Goal: Find specific page/section: Find specific page/section

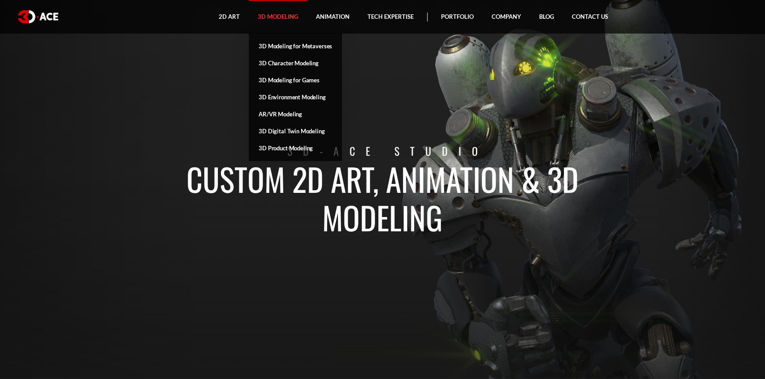
click at [286, 22] on link "3D Modeling" at bounding box center [278, 17] width 58 height 34
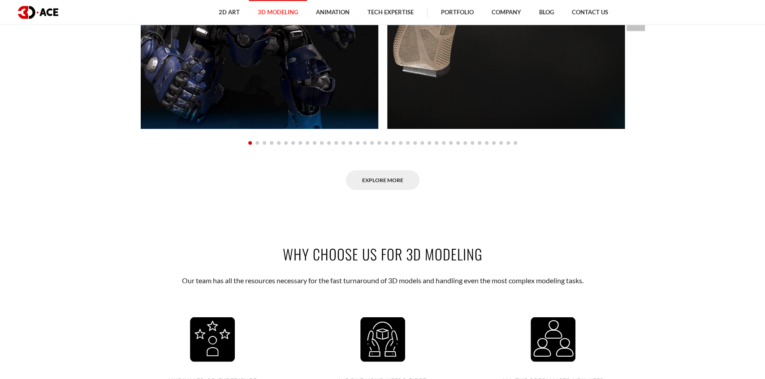
scroll to position [899, 0]
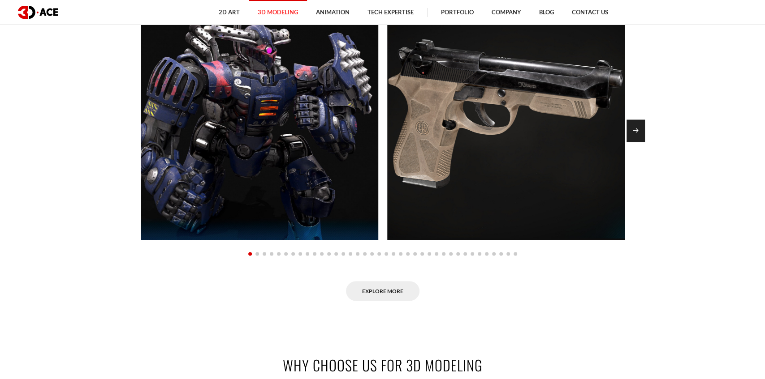
click at [634, 125] on div "Next slide" at bounding box center [635, 131] width 18 height 22
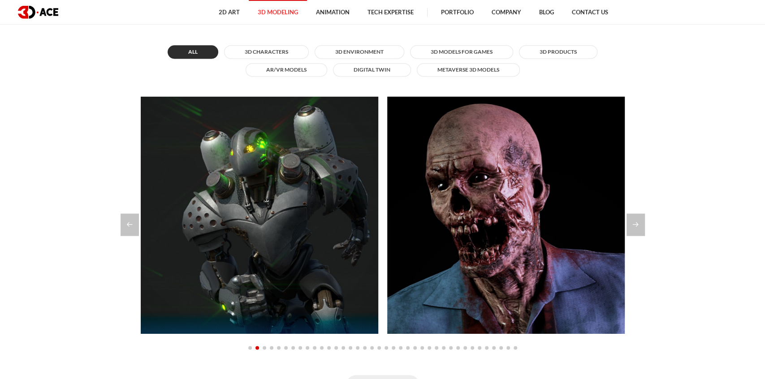
scroll to position [760, 0]
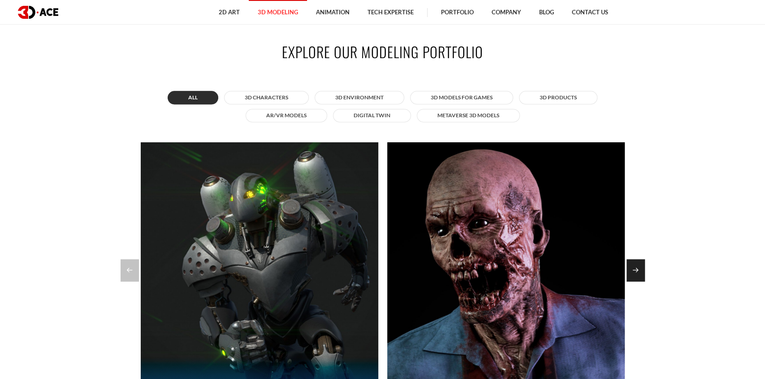
click at [637, 265] on div "Next slide" at bounding box center [635, 270] width 18 height 22
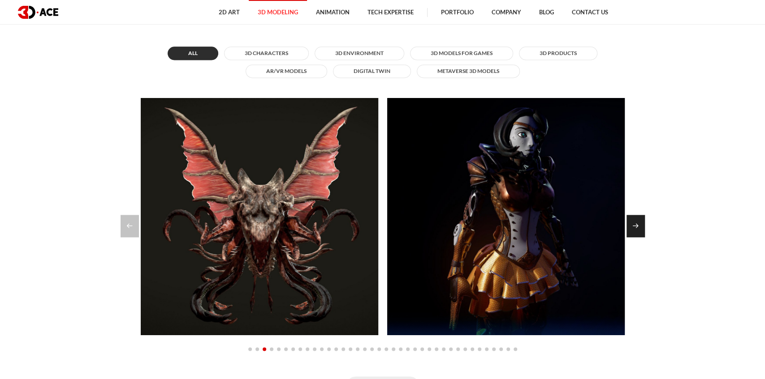
scroll to position [806, 0]
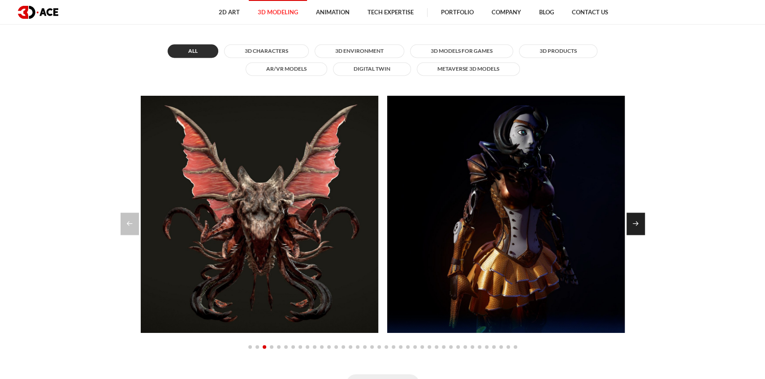
click at [633, 224] on div "Next slide" at bounding box center [635, 224] width 18 height 22
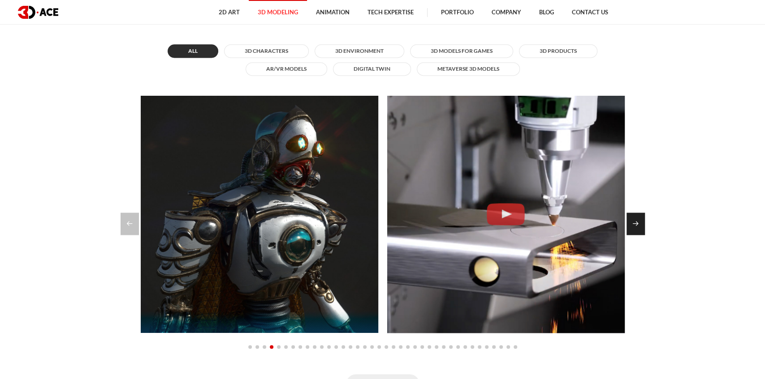
click at [633, 223] on div "Next slide" at bounding box center [635, 224] width 18 height 22
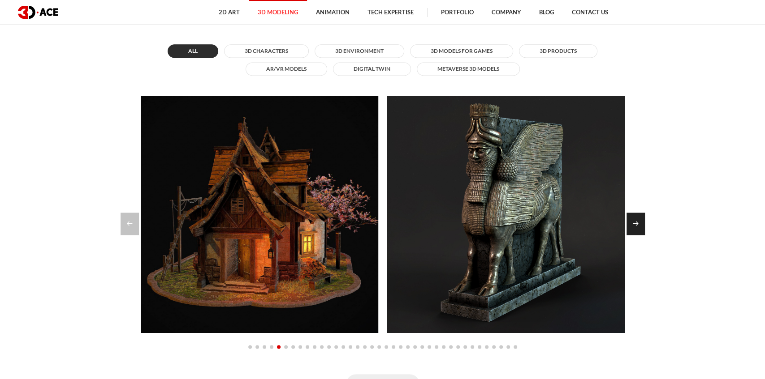
click at [633, 223] on div "Next slide" at bounding box center [635, 224] width 18 height 22
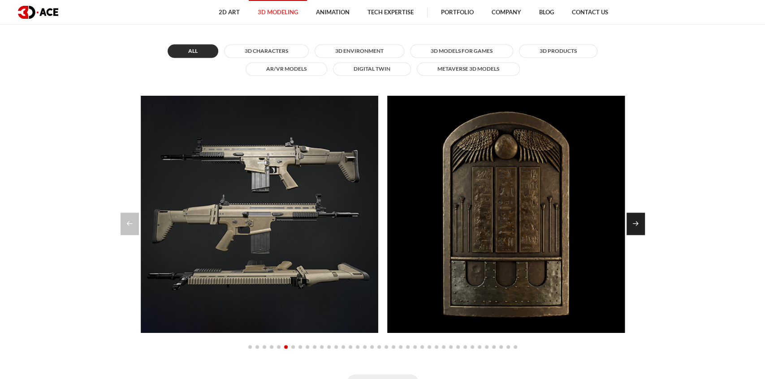
click at [633, 223] on div "Next slide" at bounding box center [635, 224] width 18 height 22
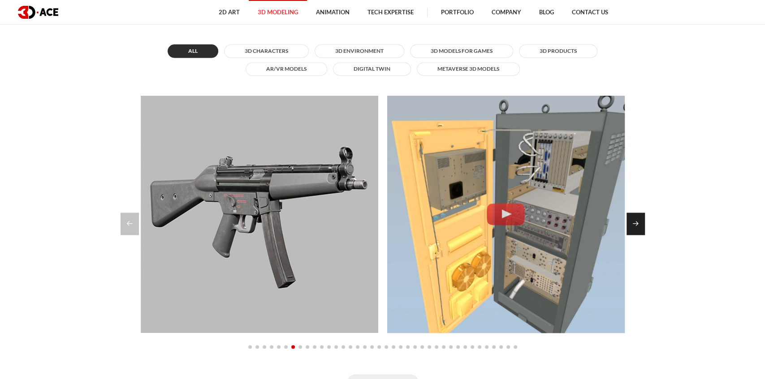
click at [633, 223] on div "Next slide" at bounding box center [635, 224] width 18 height 22
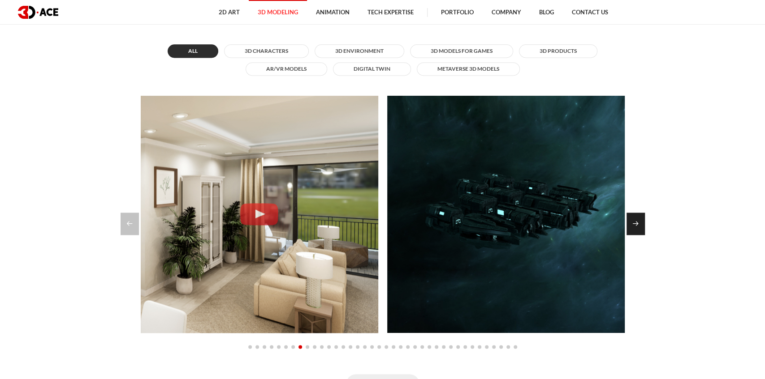
click at [633, 223] on div "Next slide" at bounding box center [635, 224] width 18 height 22
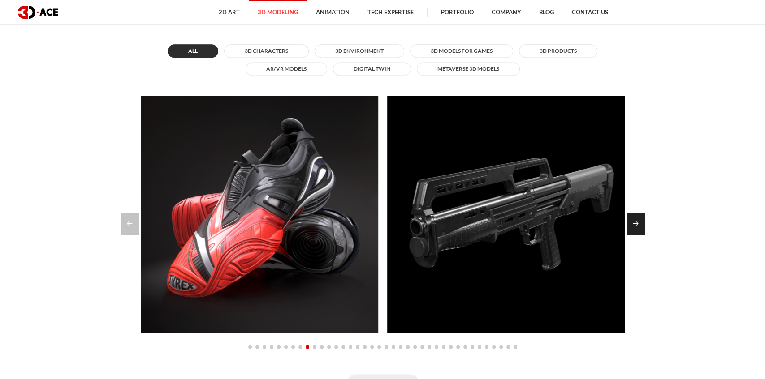
click at [633, 223] on div "Next slide" at bounding box center [635, 224] width 18 height 22
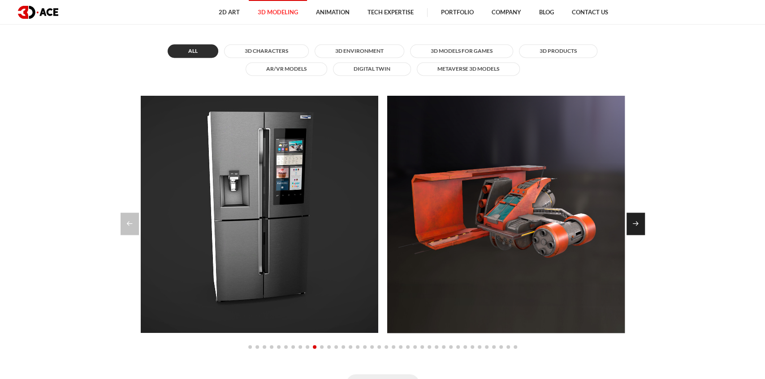
click at [633, 223] on div "Next slide" at bounding box center [635, 224] width 18 height 22
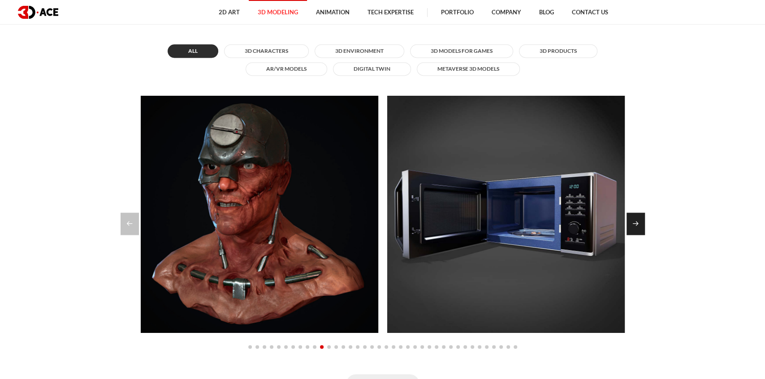
click at [633, 222] on div "Next slide" at bounding box center [635, 224] width 18 height 22
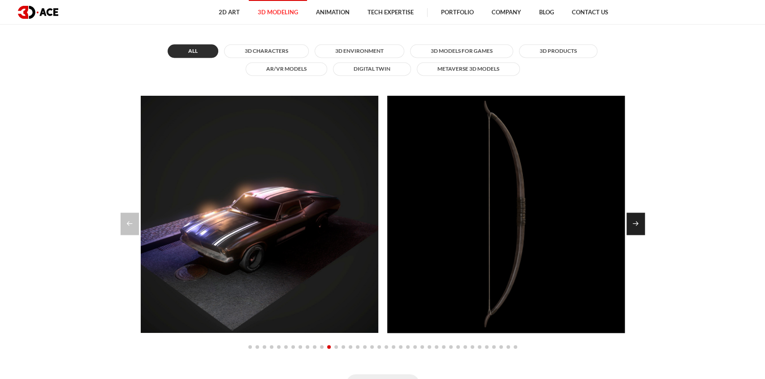
click at [633, 224] on div "Next slide" at bounding box center [635, 224] width 18 height 22
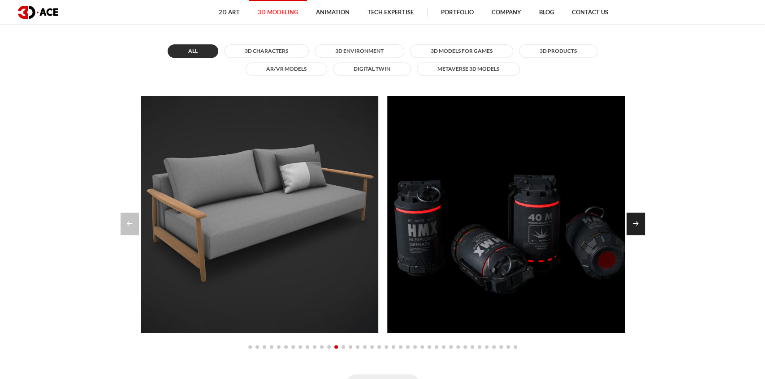
click at [633, 224] on div "Next slide" at bounding box center [635, 224] width 18 height 22
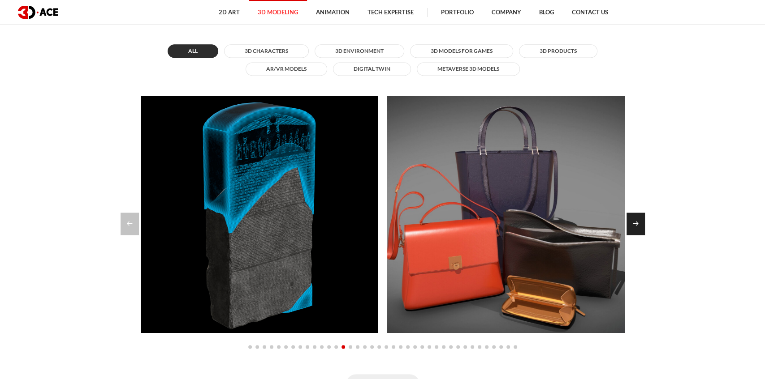
click at [634, 226] on div "Next slide" at bounding box center [635, 224] width 18 height 22
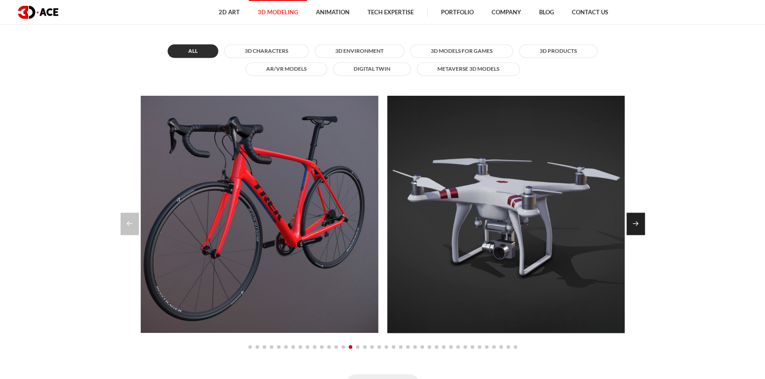
click at [634, 227] on div "Next slide" at bounding box center [635, 224] width 18 height 22
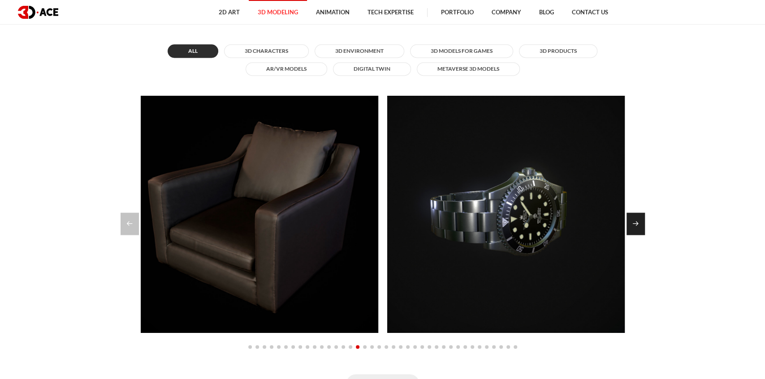
click at [634, 227] on div "Next slide" at bounding box center [635, 224] width 18 height 22
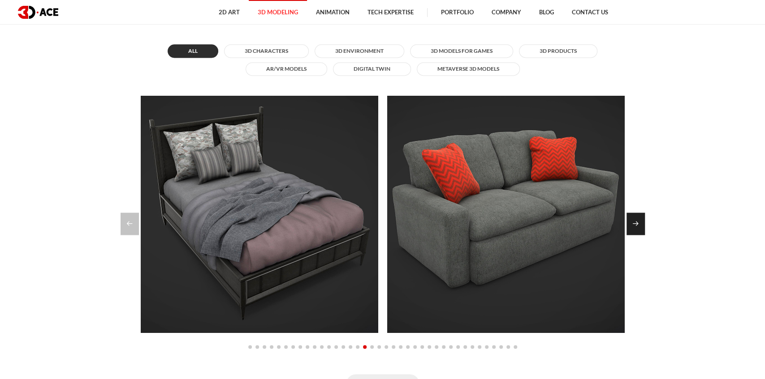
click at [634, 227] on div "Next slide" at bounding box center [635, 224] width 18 height 22
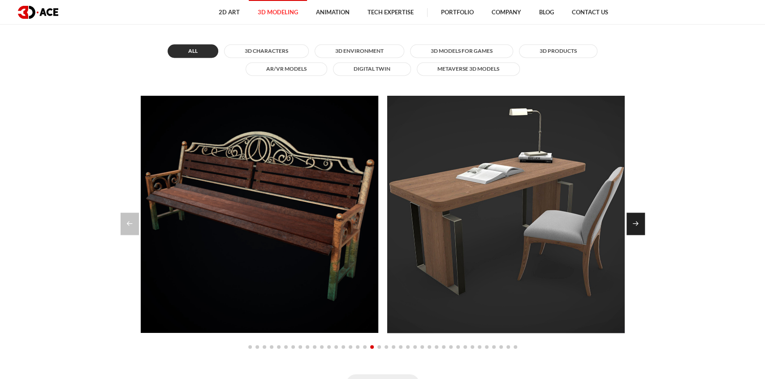
click at [634, 227] on div "Next slide" at bounding box center [635, 224] width 18 height 22
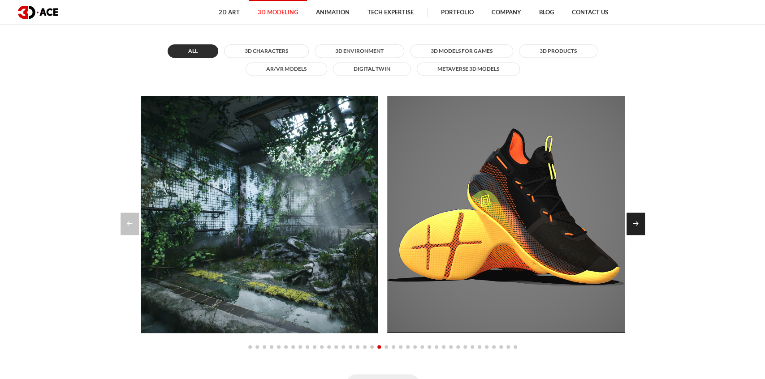
click at [634, 227] on div "Next slide" at bounding box center [635, 224] width 18 height 22
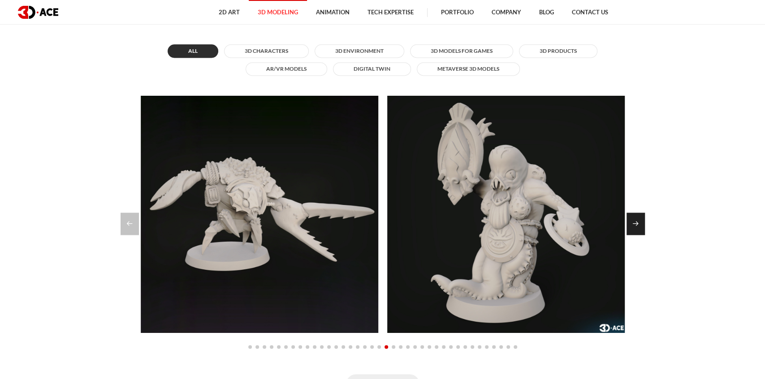
click at [634, 227] on div "Next slide" at bounding box center [635, 224] width 18 height 22
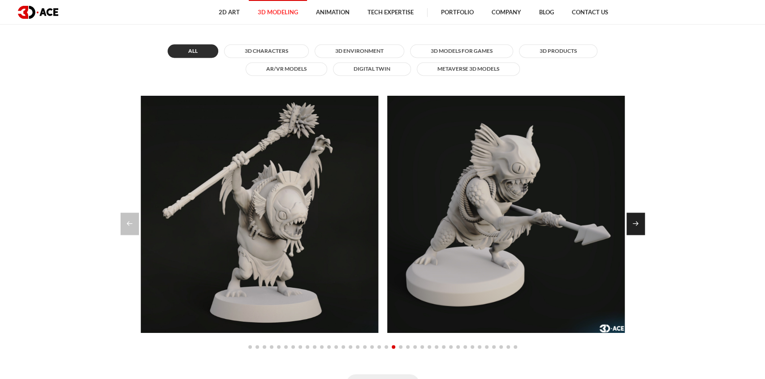
click at [634, 227] on div "Next slide" at bounding box center [635, 224] width 18 height 22
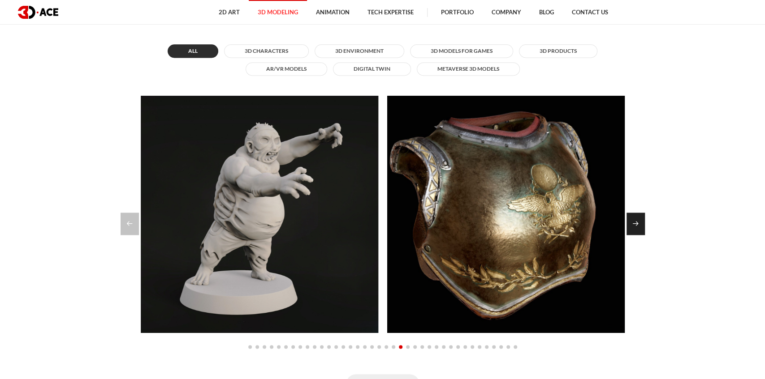
click at [634, 227] on div "Next slide" at bounding box center [635, 224] width 18 height 22
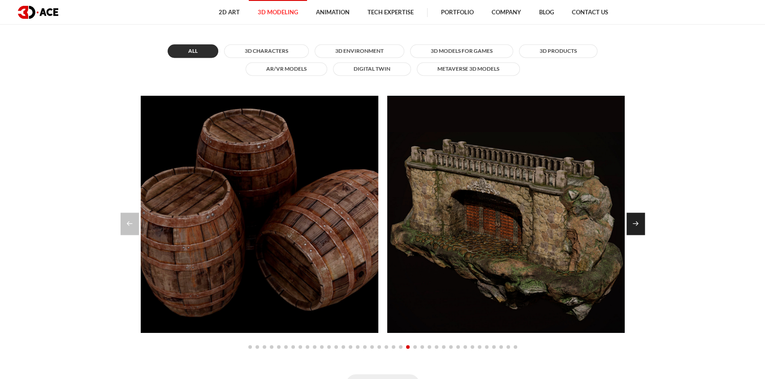
click at [634, 228] on div "Next slide" at bounding box center [635, 224] width 18 height 22
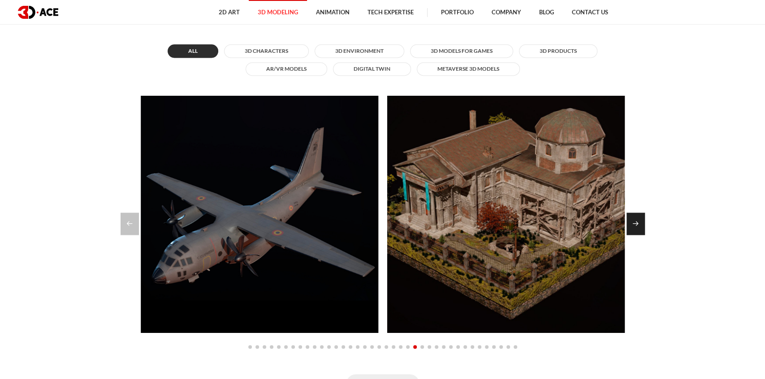
click at [634, 228] on div "Next slide" at bounding box center [635, 224] width 18 height 22
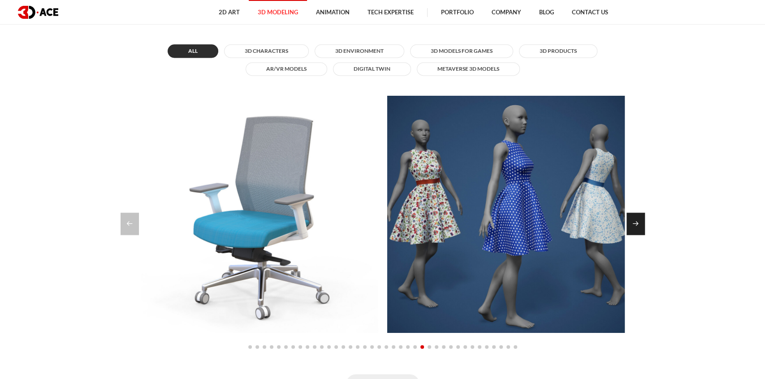
click at [634, 228] on div "Next slide" at bounding box center [635, 224] width 18 height 22
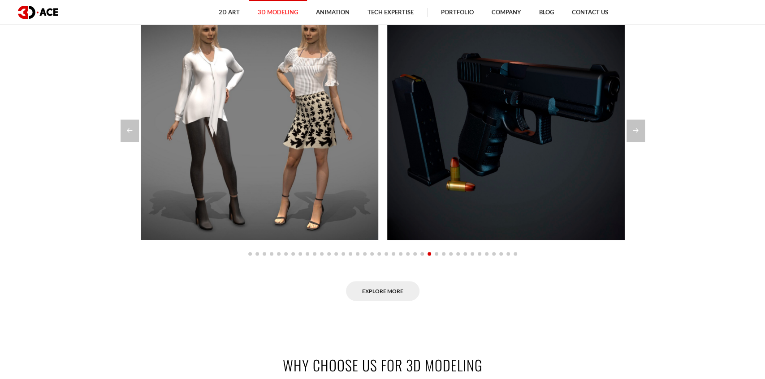
scroll to position [667, 0]
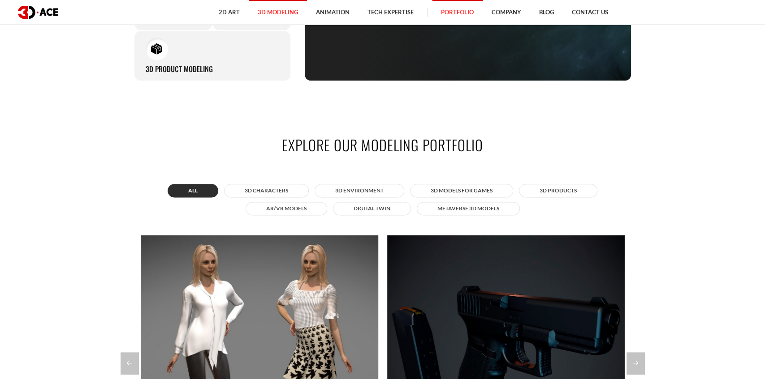
click at [463, 9] on link "Portfolio" at bounding box center [457, 12] width 51 height 25
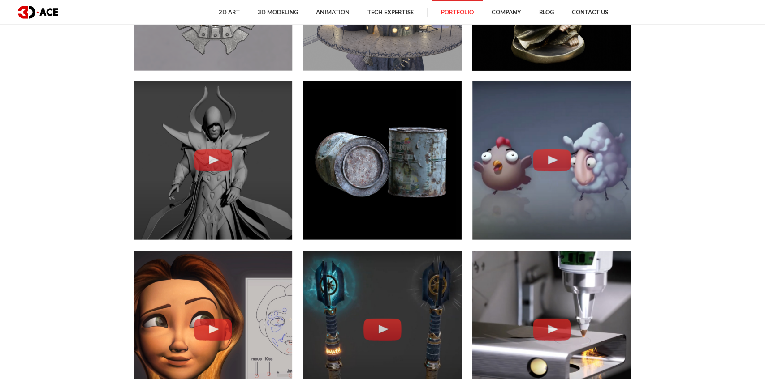
scroll to position [1491, 0]
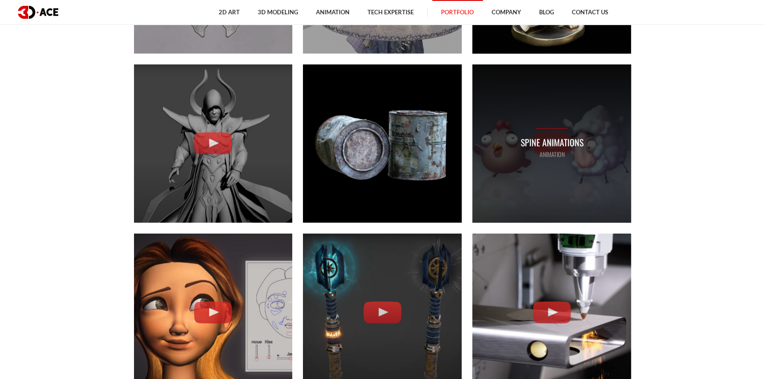
click at [553, 130] on div "Spine Animations ANIMATION" at bounding box center [551, 144] width 63 height 31
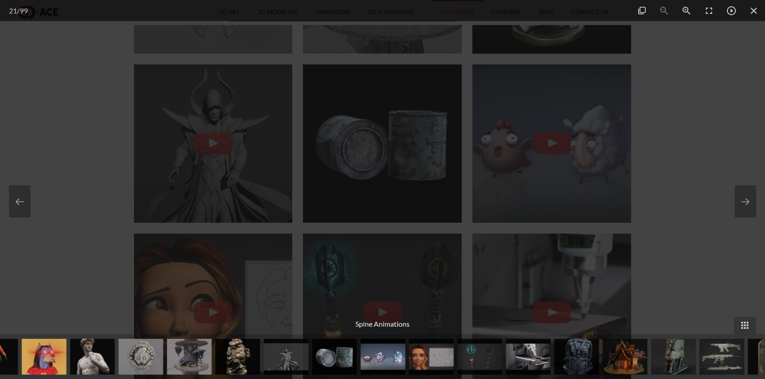
click at [667, 133] on div at bounding box center [382, 189] width 765 height 379
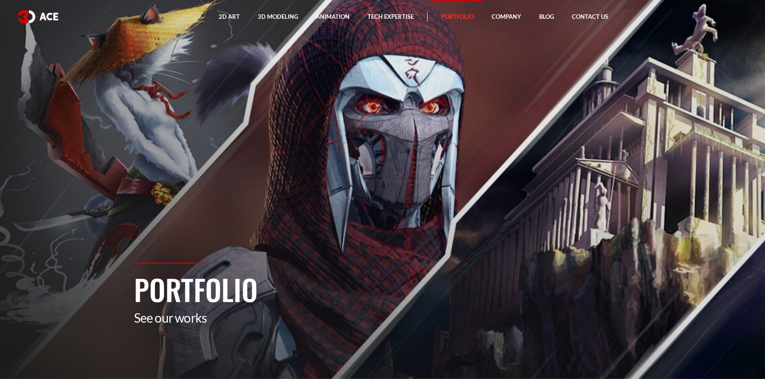
drag, startPoint x: 5, startPoint y: 223, endPoint x: 26, endPoint y: 91, distance: 133.8
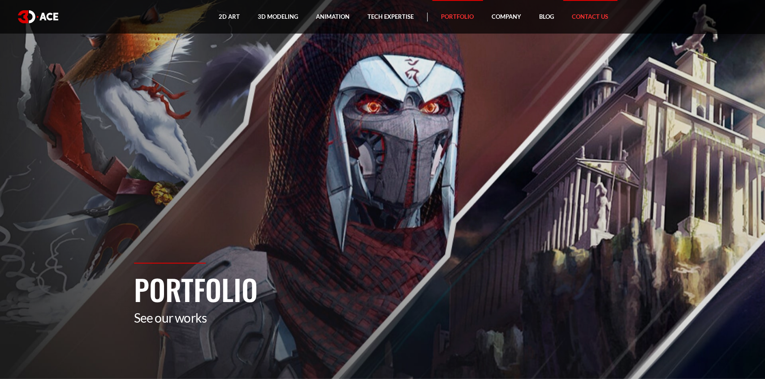
click at [586, 16] on link "Contact Us" at bounding box center [590, 17] width 54 height 34
